Goal: Task Accomplishment & Management: Use online tool/utility

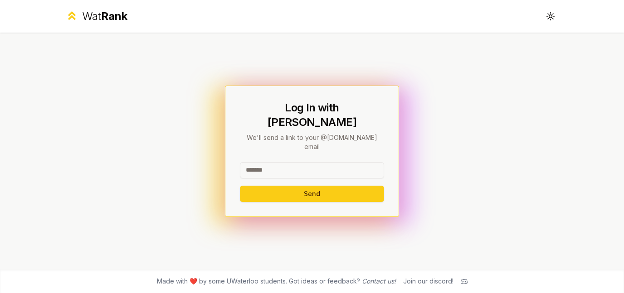
click at [298, 162] on input at bounding box center [312, 170] width 144 height 16
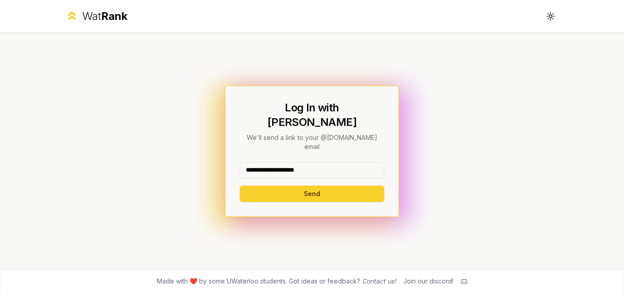
click at [306, 188] on button "Send" at bounding box center [312, 194] width 144 height 16
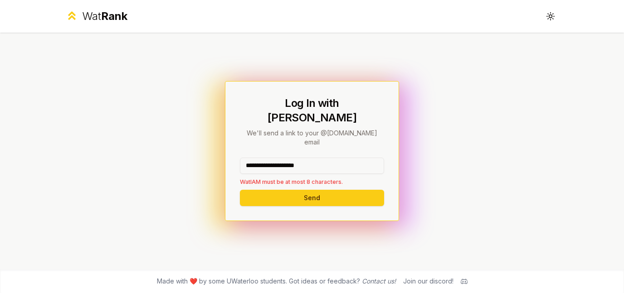
drag, startPoint x: 336, startPoint y: 157, endPoint x: 276, endPoint y: 157, distance: 59.9
click at [276, 158] on input "**********" at bounding box center [312, 166] width 144 height 16
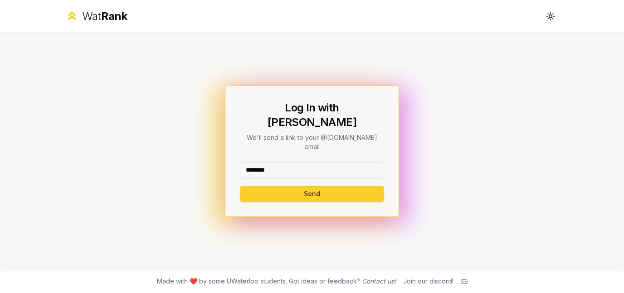
type input "********"
click at [278, 186] on button "Send" at bounding box center [312, 194] width 144 height 16
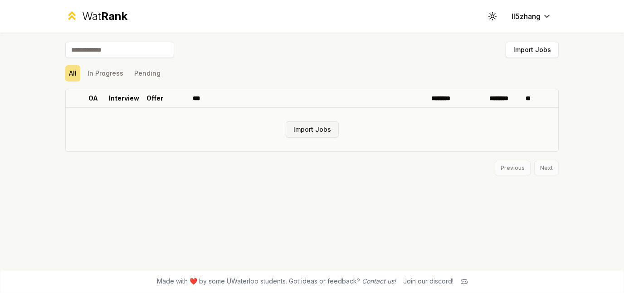
click at [311, 133] on button "Import Jobs" at bounding box center [312, 130] width 53 height 16
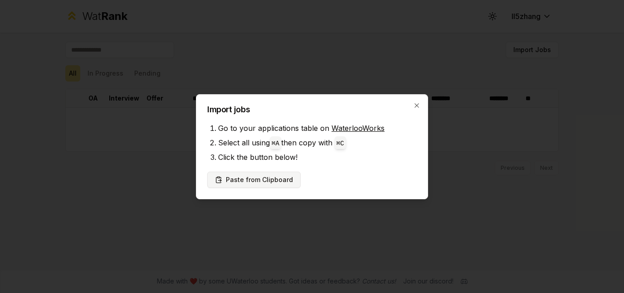
click at [265, 183] on button "Paste from Clipboard" at bounding box center [253, 180] width 93 height 16
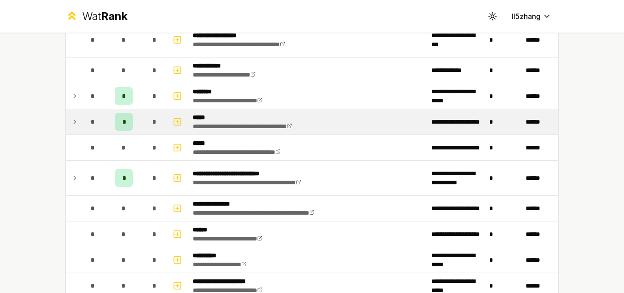
scroll to position [140, 0]
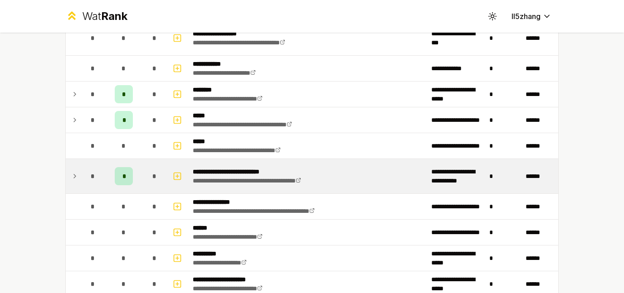
click at [73, 178] on icon at bounding box center [74, 176] width 7 height 11
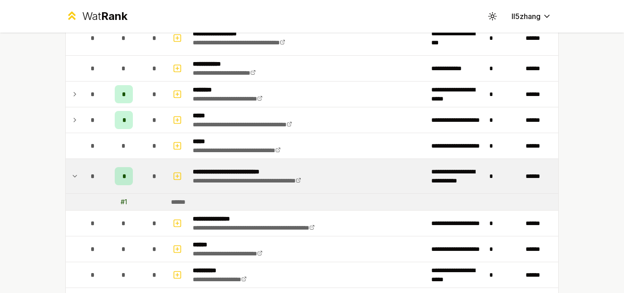
click at [73, 176] on icon at bounding box center [75, 177] width 4 height 2
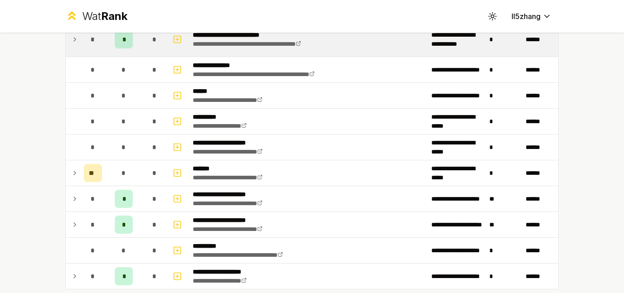
scroll to position [329, 0]
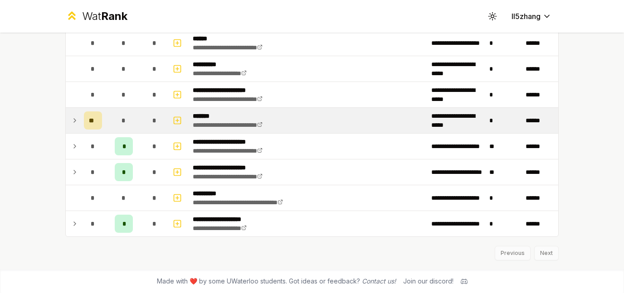
click at [73, 120] on icon at bounding box center [74, 120] width 7 height 11
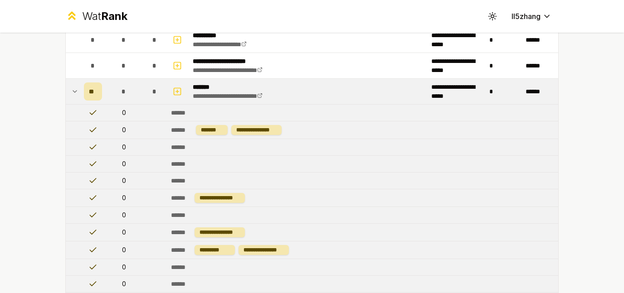
scroll to position [210, 0]
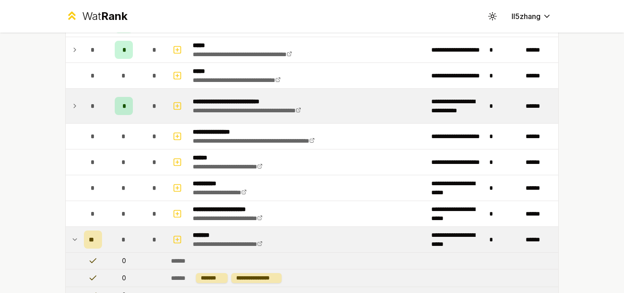
click at [74, 238] on icon at bounding box center [74, 239] width 7 height 11
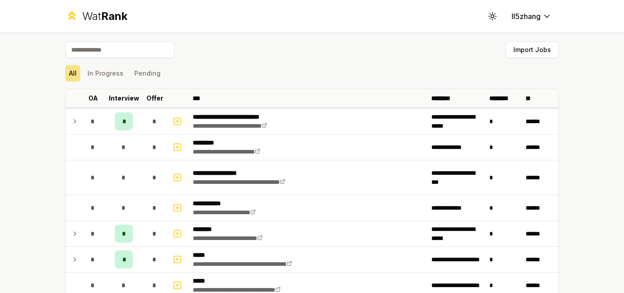
scroll to position [329, 0]
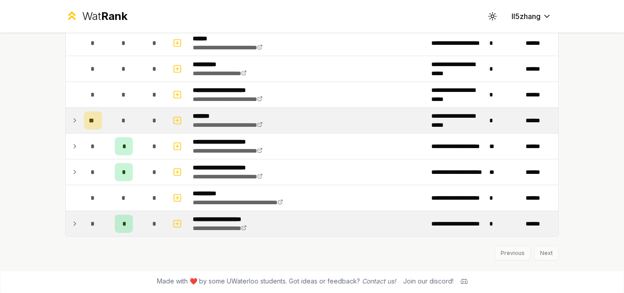
click at [74, 225] on icon at bounding box center [75, 224] width 2 height 4
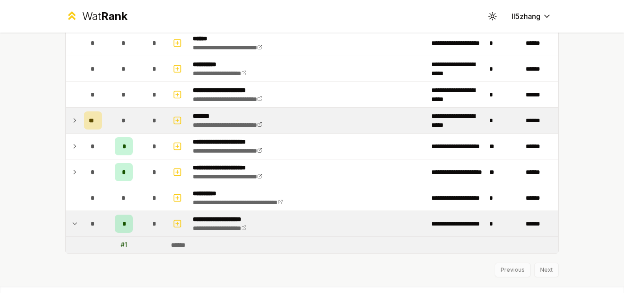
click at [73, 225] on icon at bounding box center [75, 224] width 4 height 2
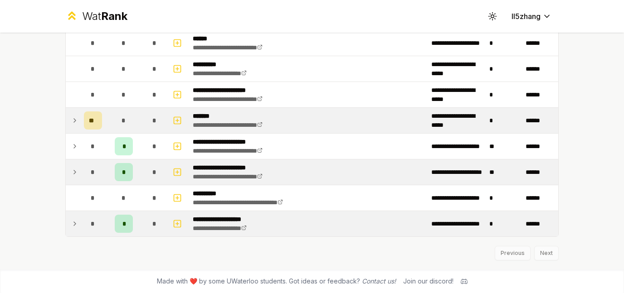
click at [73, 175] on icon at bounding box center [74, 172] width 7 height 11
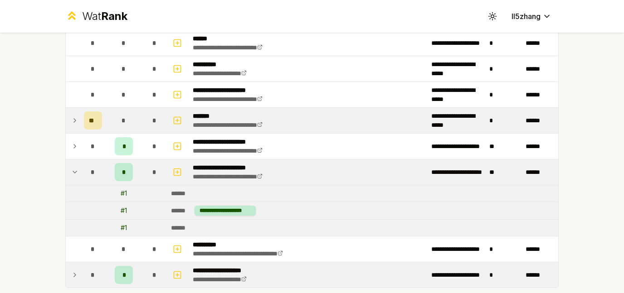
click at [71, 173] on icon at bounding box center [74, 172] width 7 height 11
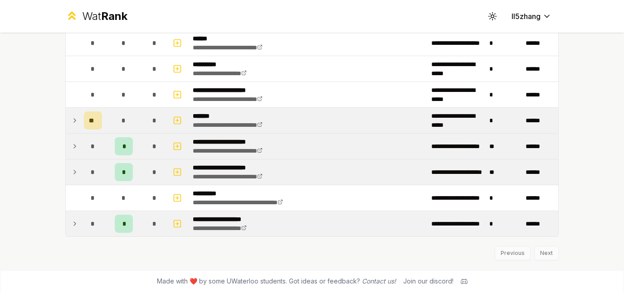
click at [71, 149] on icon at bounding box center [74, 146] width 7 height 11
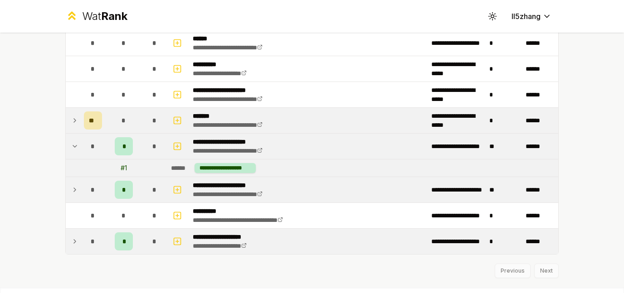
click at [73, 147] on icon at bounding box center [75, 147] width 4 height 2
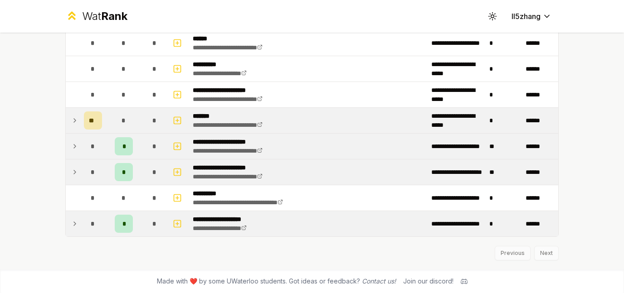
click at [71, 172] on icon at bounding box center [74, 172] width 7 height 11
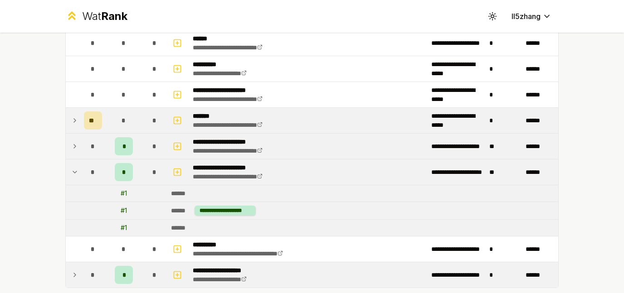
click at [72, 168] on icon at bounding box center [74, 172] width 7 height 11
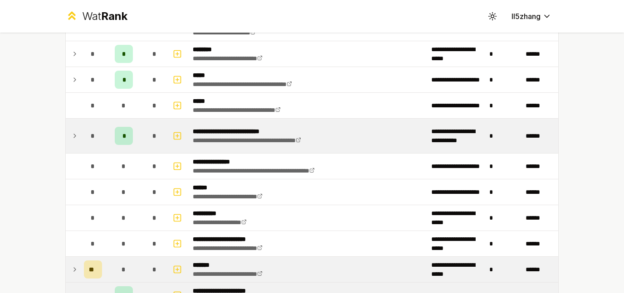
scroll to position [88, 0]
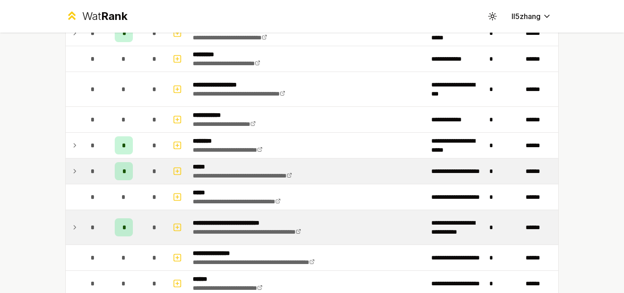
click at [76, 174] on td at bounding box center [73, 171] width 15 height 25
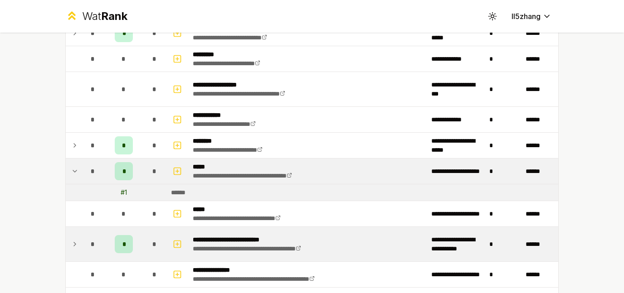
click at [121, 191] on div "# 1" at bounding box center [124, 192] width 6 height 9
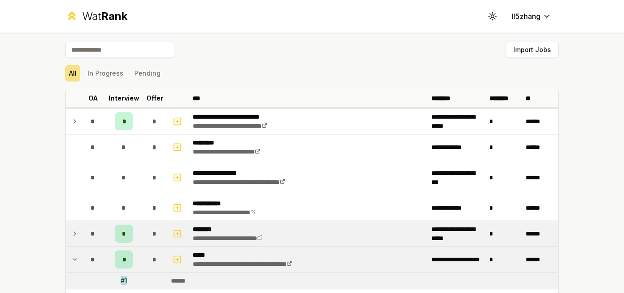
scroll to position [187, 0]
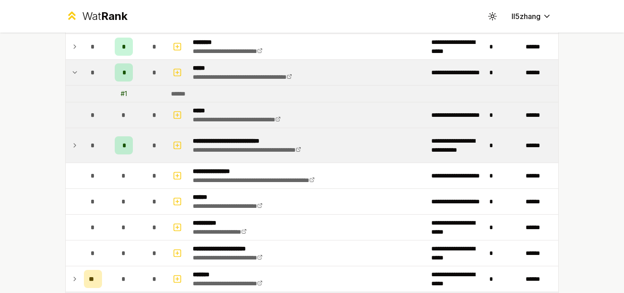
click at [74, 115] on td at bounding box center [73, 115] width 15 height 25
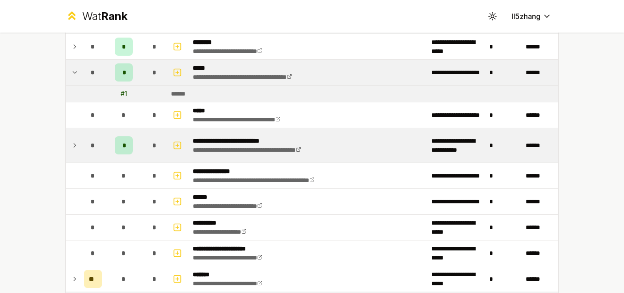
click at [71, 143] on icon at bounding box center [74, 145] width 7 height 11
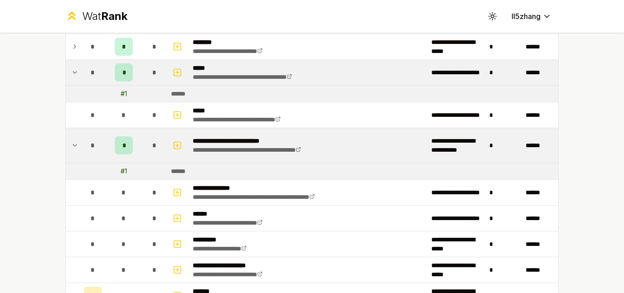
click at [122, 172] on div "# 1" at bounding box center [124, 171] width 6 height 9
click at [71, 141] on icon at bounding box center [74, 145] width 7 height 11
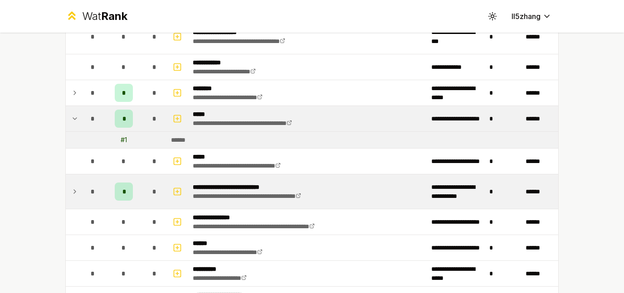
scroll to position [140, 0]
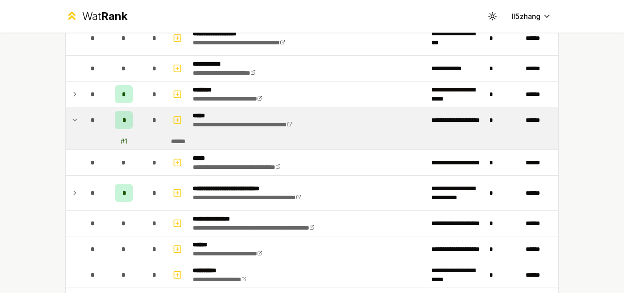
click at [71, 121] on icon at bounding box center [74, 120] width 7 height 11
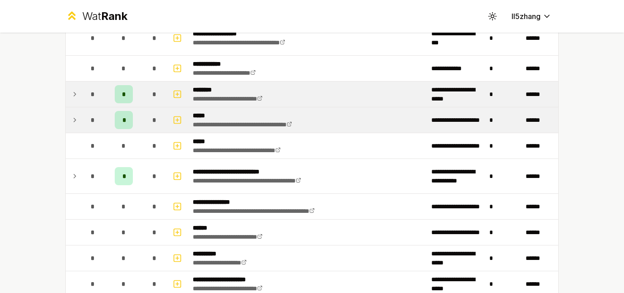
click at [74, 95] on icon at bounding box center [75, 95] width 2 height 4
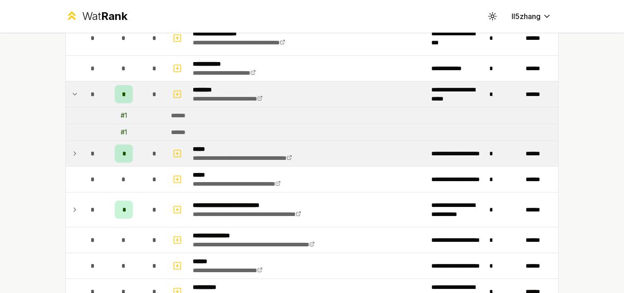
click at [121, 115] on div "# 1" at bounding box center [124, 115] width 6 height 9
click at [74, 93] on icon at bounding box center [74, 94] width 7 height 11
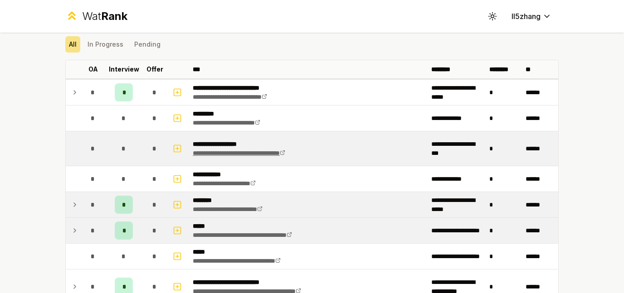
scroll to position [22, 0]
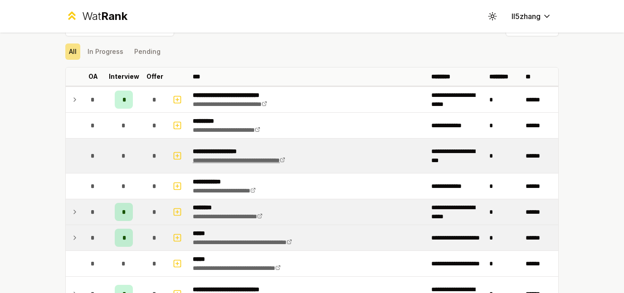
click at [285, 164] on link "**********" at bounding box center [239, 160] width 93 height 6
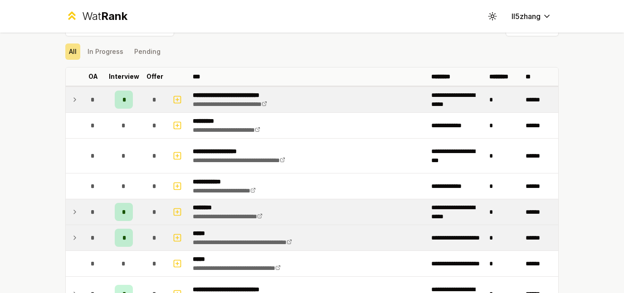
click at [73, 102] on icon at bounding box center [74, 99] width 7 height 11
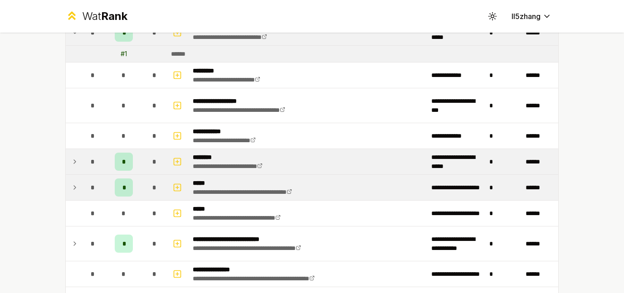
scroll to position [332, 0]
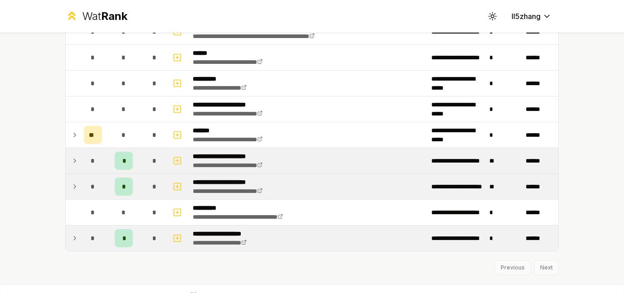
click at [74, 187] on icon at bounding box center [74, 186] width 7 height 11
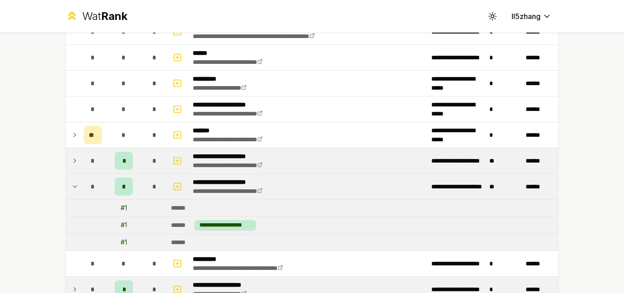
click at [74, 187] on icon at bounding box center [74, 186] width 7 height 11
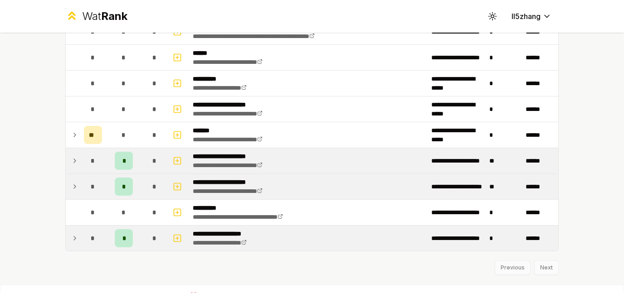
click at [75, 154] on td at bounding box center [73, 160] width 15 height 25
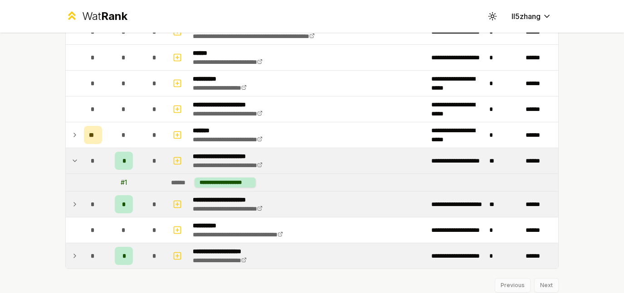
click at [75, 156] on icon at bounding box center [74, 161] width 7 height 11
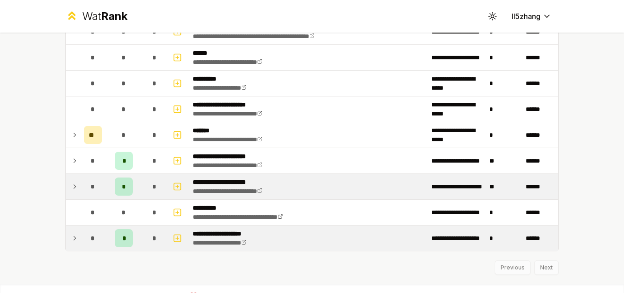
click at [75, 240] on td at bounding box center [73, 238] width 15 height 25
click at [72, 242] on icon at bounding box center [74, 238] width 7 height 11
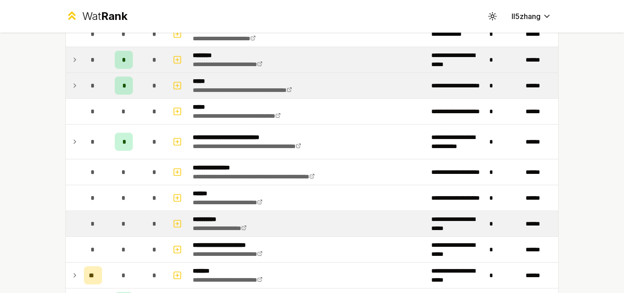
scroll to position [188, 0]
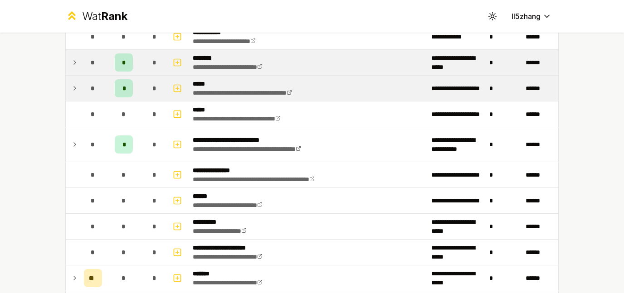
click at [69, 152] on td at bounding box center [73, 144] width 15 height 34
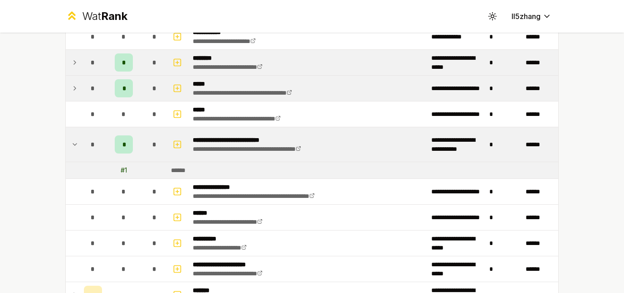
scroll to position [180, 0]
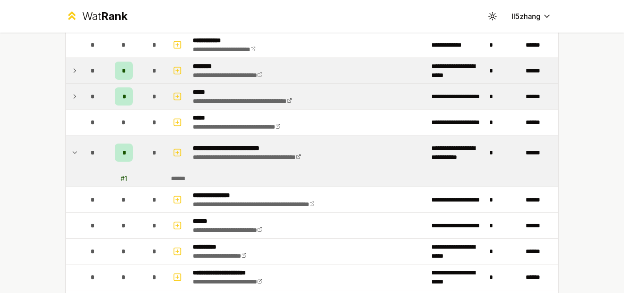
click at [71, 158] on icon at bounding box center [74, 152] width 7 height 11
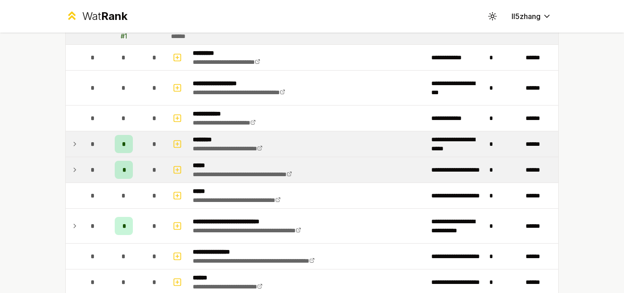
scroll to position [99, 0]
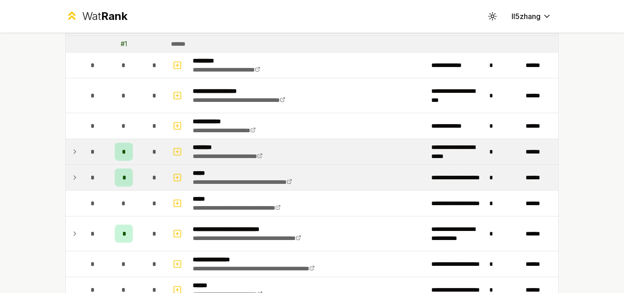
click at [73, 174] on icon at bounding box center [74, 177] width 7 height 11
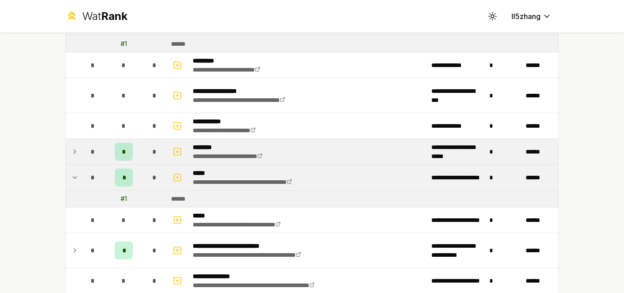
click at [174, 195] on div "******" at bounding box center [181, 199] width 20 height 9
click at [73, 177] on icon at bounding box center [75, 178] width 4 height 2
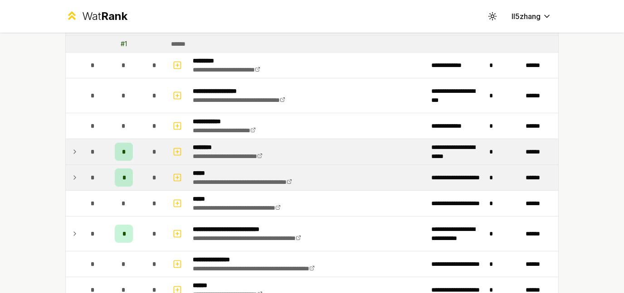
click at [71, 149] on icon at bounding box center [74, 152] width 7 height 11
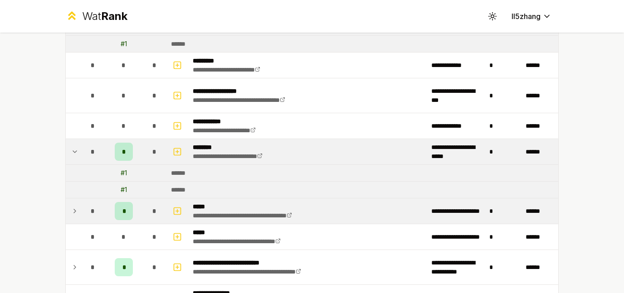
click at [71, 150] on icon at bounding box center [74, 152] width 7 height 11
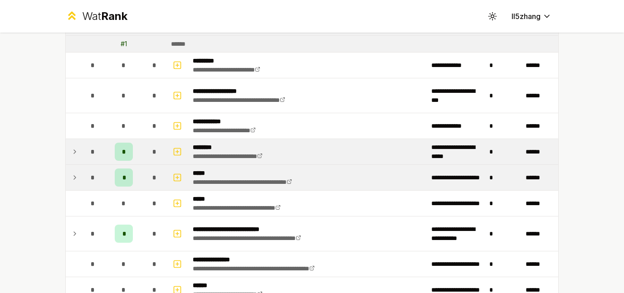
click at [69, 169] on td at bounding box center [73, 177] width 15 height 25
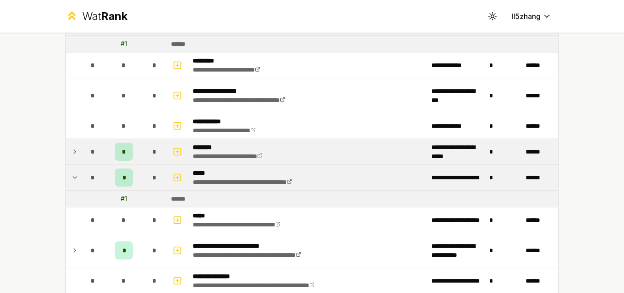
scroll to position [124, 0]
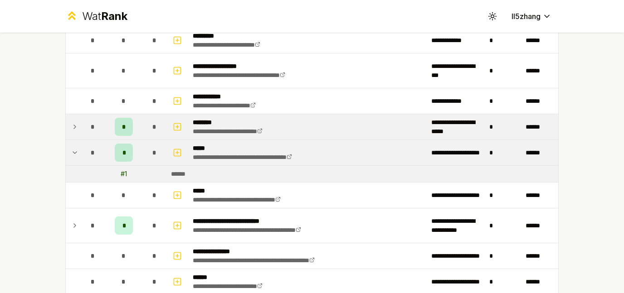
click at [72, 228] on icon at bounding box center [74, 225] width 7 height 11
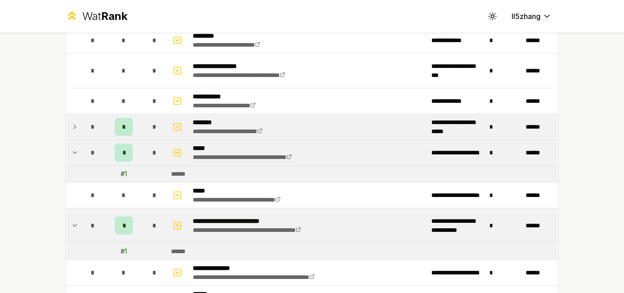
click at [71, 149] on icon at bounding box center [74, 152] width 7 height 11
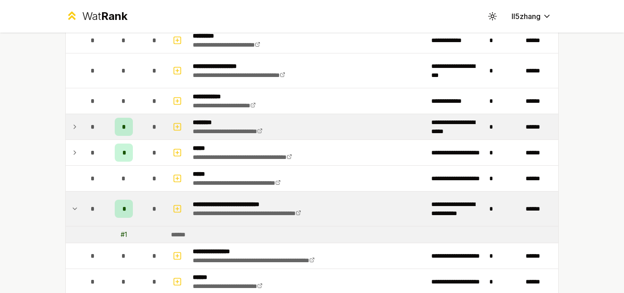
click at [32, 156] on div "**********" at bounding box center [312, 146] width 624 height 293
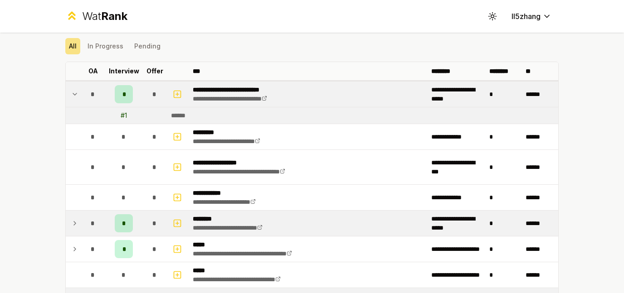
scroll to position [0, 0]
